Goal: Task Accomplishment & Management: Use online tool/utility

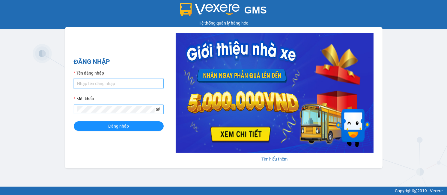
type input "thanhthao.ducdat"
click at [157, 111] on icon "eye-invisible" at bounding box center [158, 109] width 4 height 4
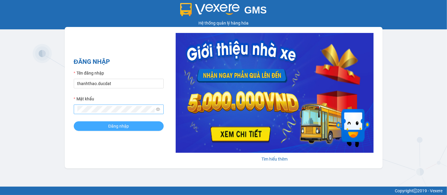
click at [107, 123] on button "Đăng nhập" at bounding box center [119, 126] width 90 height 10
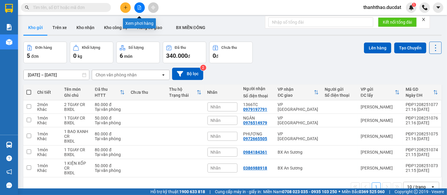
click at [142, 6] on button at bounding box center [139, 7] width 10 height 10
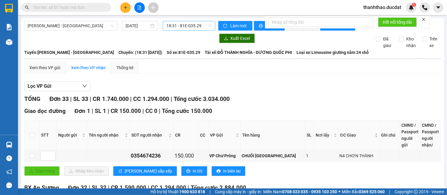
click at [168, 26] on span "18:31 - 81E-035.29" at bounding box center [188, 25] width 45 height 9
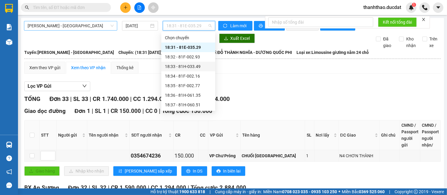
click at [69, 27] on span "[PERSON_NAME] - [GEOGRAPHIC_DATA]" at bounding box center [71, 25] width 86 height 9
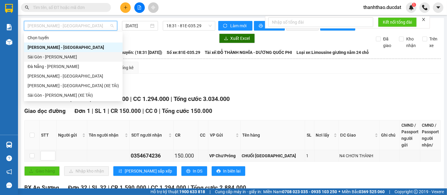
click at [46, 56] on div "Sài Gòn - [PERSON_NAME]" at bounding box center [73, 57] width 91 height 7
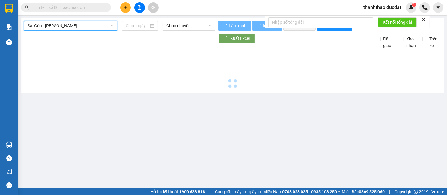
type input "[DATE]"
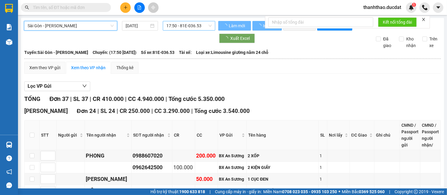
click at [193, 26] on span "17:50 - 81E-036.53" at bounding box center [188, 25] width 45 height 9
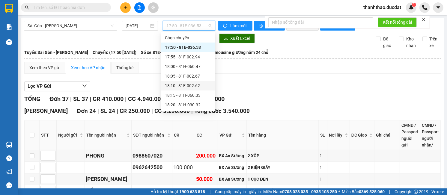
scroll to position [48, 0]
click at [185, 105] on div "20:15 (TC) - 81H-044.95" at bounding box center [188, 105] width 47 height 7
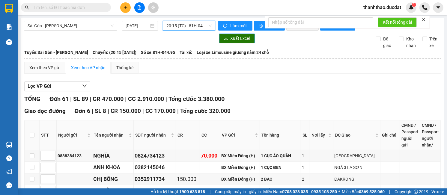
click at [232, 43] on button "Xuất Excel" at bounding box center [237, 39] width 36 height 10
click at [391, 9] on span "thanhthao.ducdat" at bounding box center [381, 7] width 47 height 7
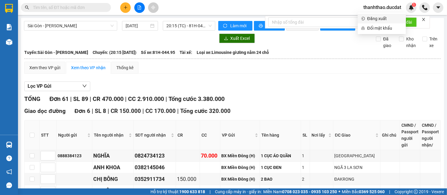
click at [377, 17] on span "Đăng xuất" at bounding box center [384, 18] width 35 height 7
